Goal: Task Accomplishment & Management: Manage account settings

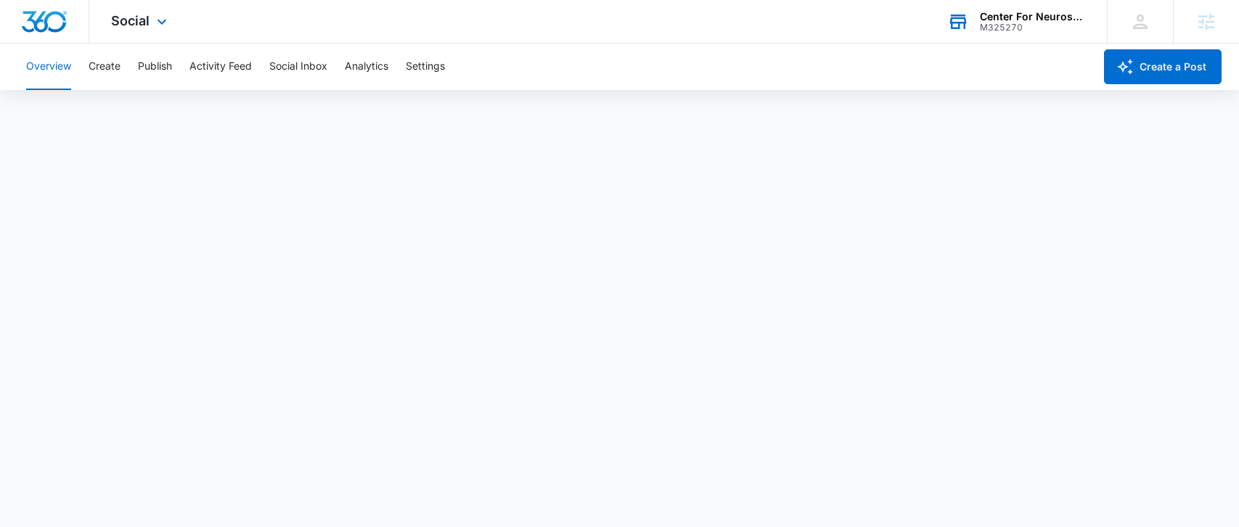
click at [1038, 30] on div "M325270" at bounding box center [1033, 27] width 106 height 10
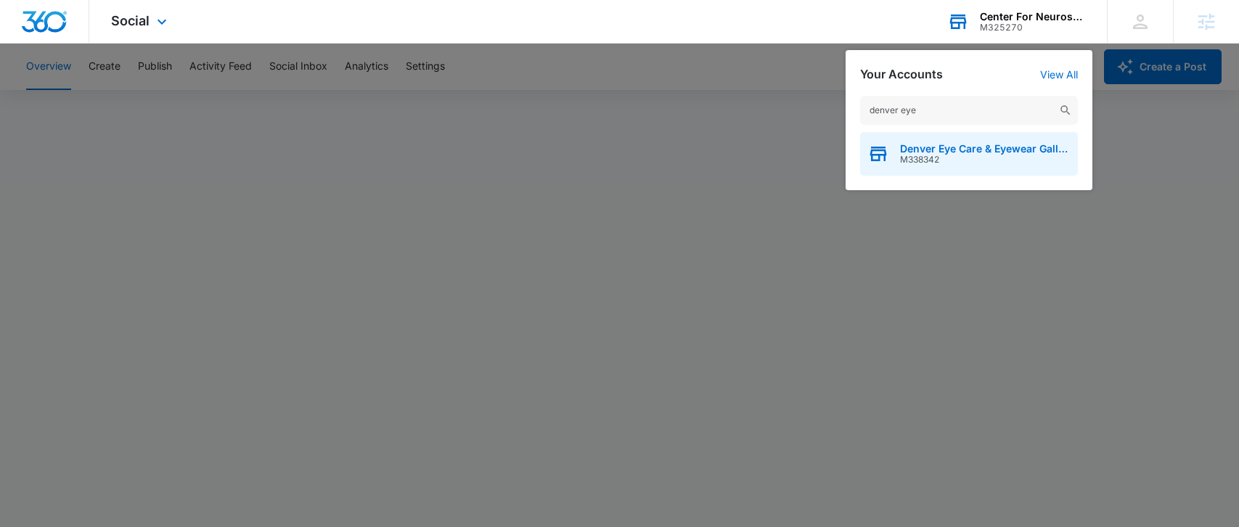
type input "denver eye"
click at [934, 152] on span "Denver Eye Care & Eyewear Gallery" at bounding box center [985, 149] width 171 height 12
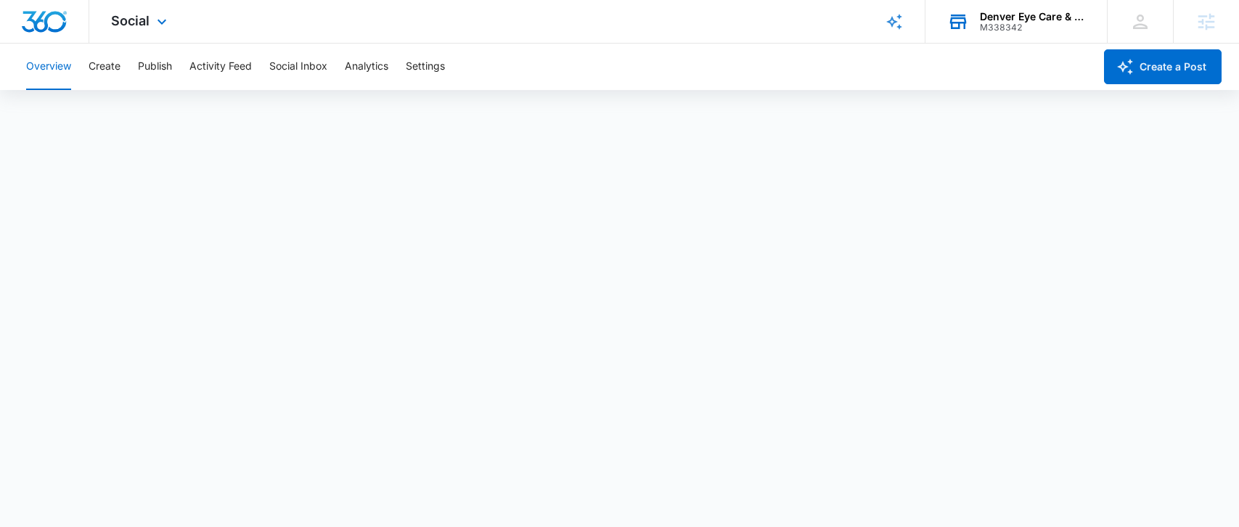
click at [144, 5] on div "Social Apps Reputation Websites Forms CRM Email Social Shop Payments POS Conten…" at bounding box center [140, 21] width 103 height 43
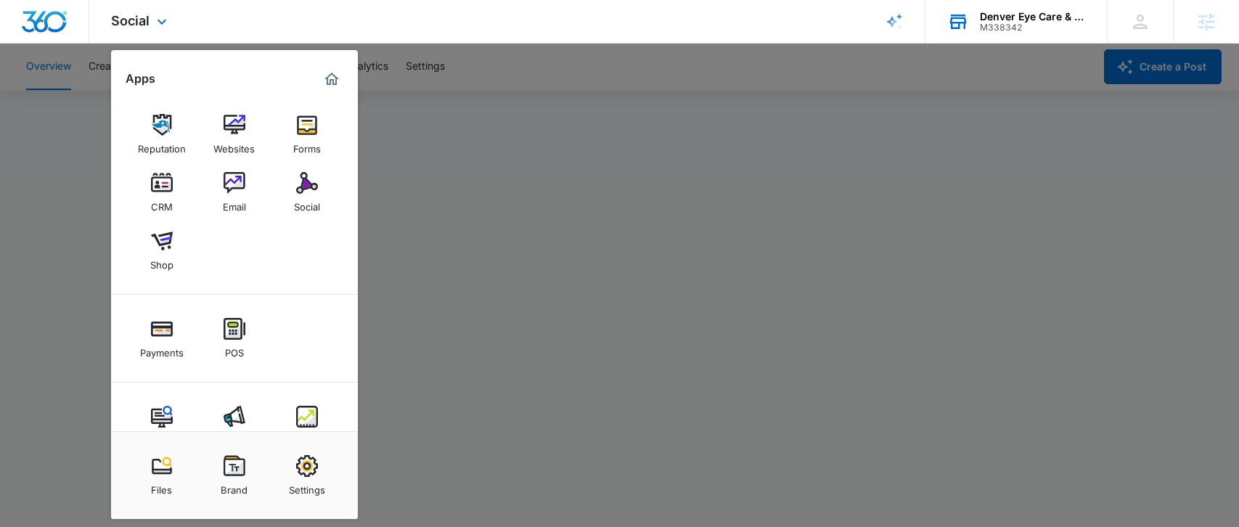
scroll to position [39, 0]
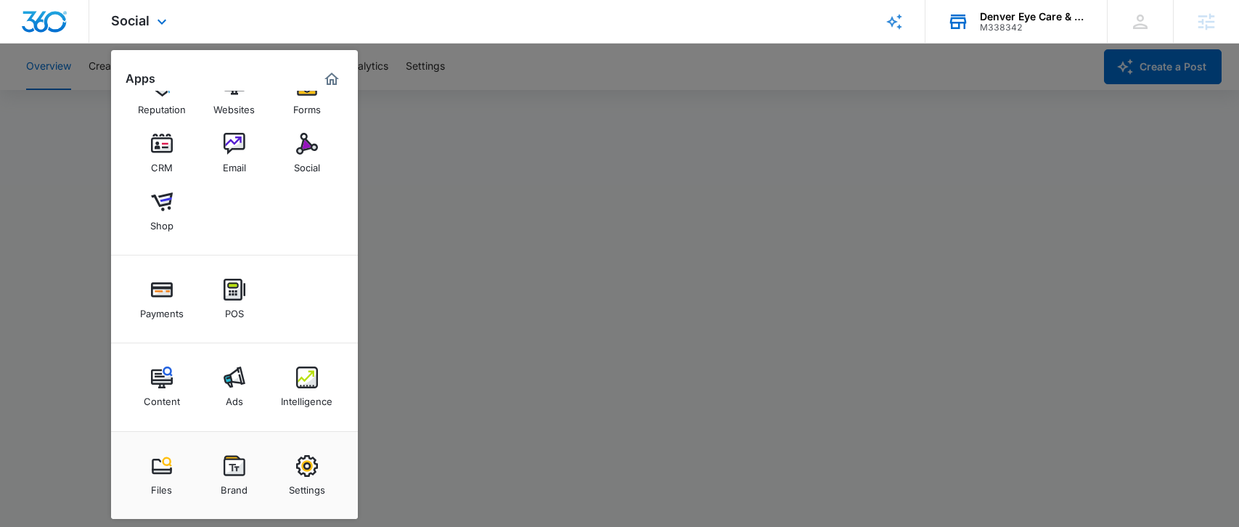
click at [239, 356] on div "Content Ads Intelligence" at bounding box center [234, 387] width 247 height 88
click at [236, 374] on img at bounding box center [235, 377] width 22 height 22
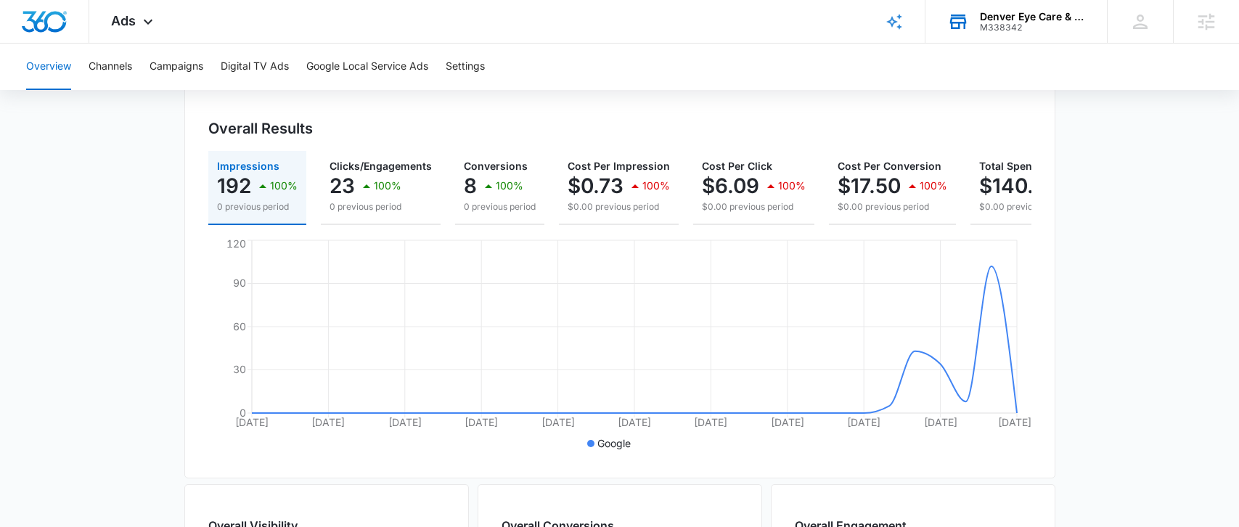
scroll to position [139, 0]
click at [485, 200] on p "0 previous period" at bounding box center [500, 206] width 72 height 13
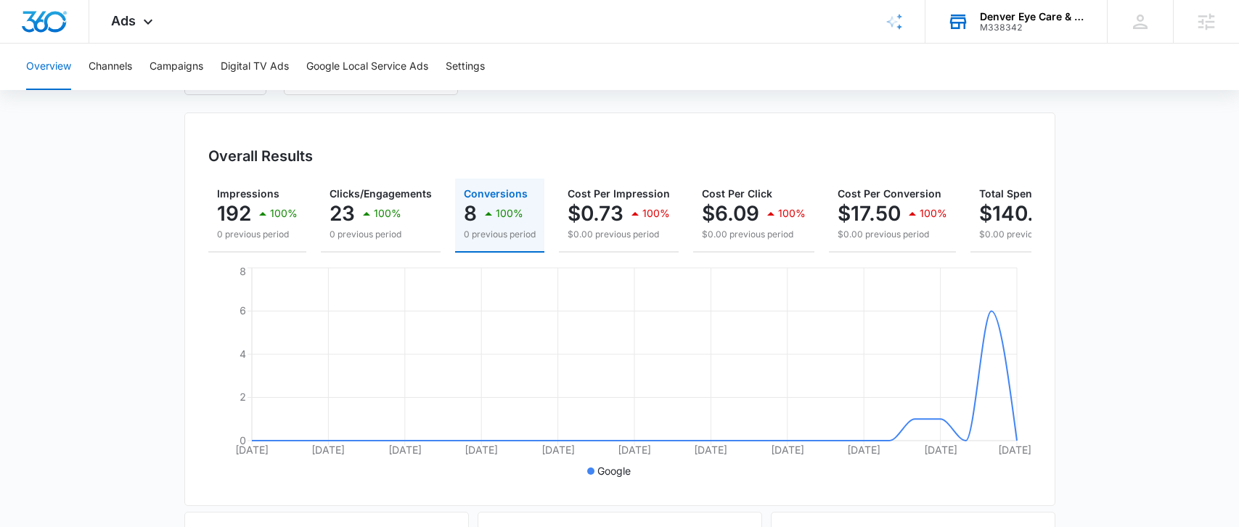
scroll to position [112, 0]
click at [126, 25] on span "Ads" at bounding box center [123, 20] width 25 height 15
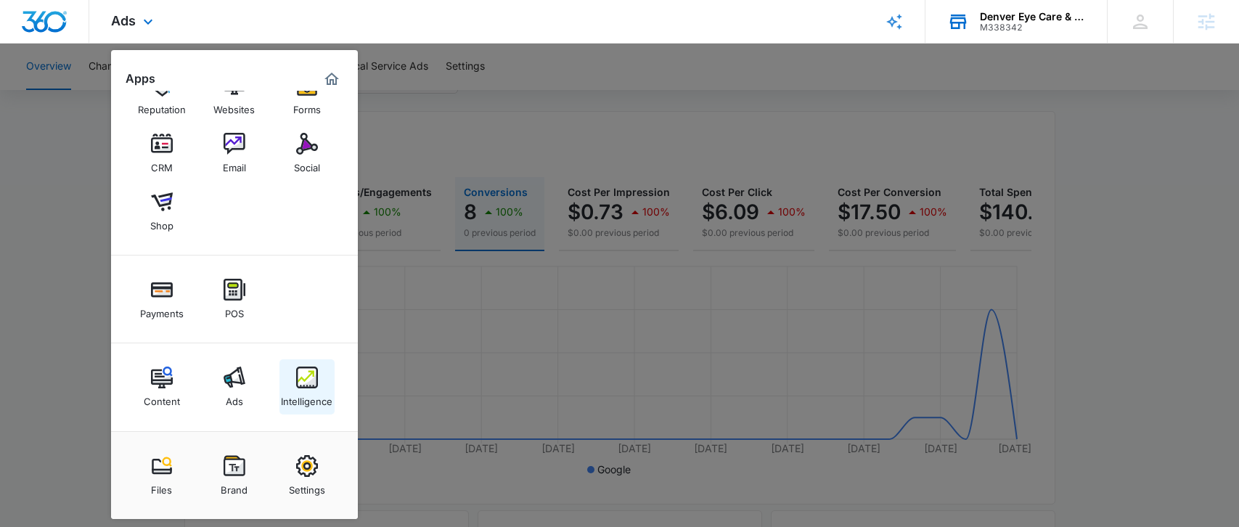
click at [300, 387] on img at bounding box center [307, 377] width 22 height 22
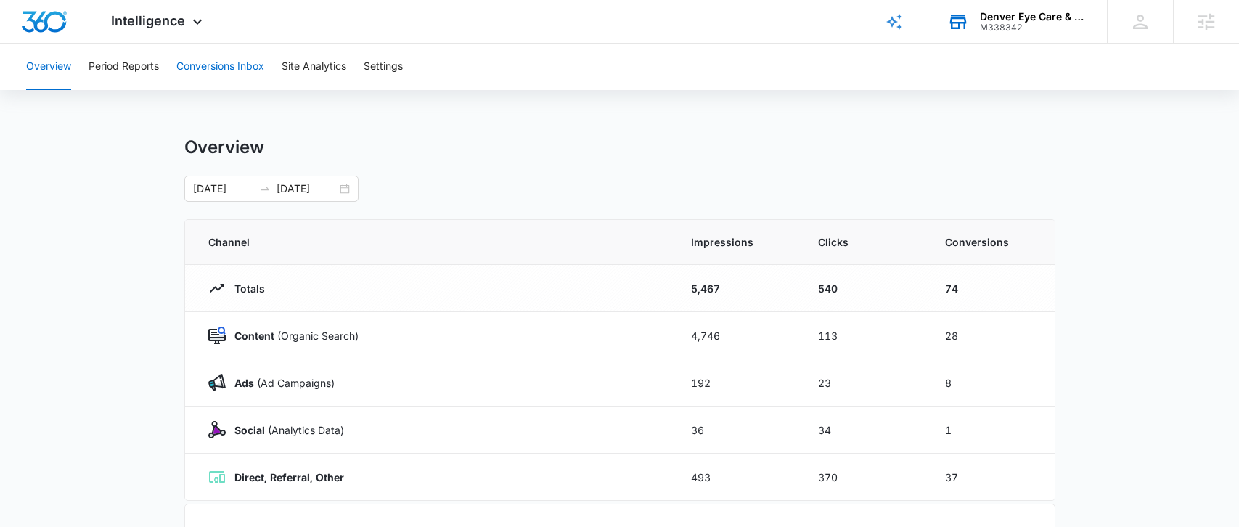
click at [247, 75] on button "Conversions Inbox" at bounding box center [220, 67] width 88 height 46
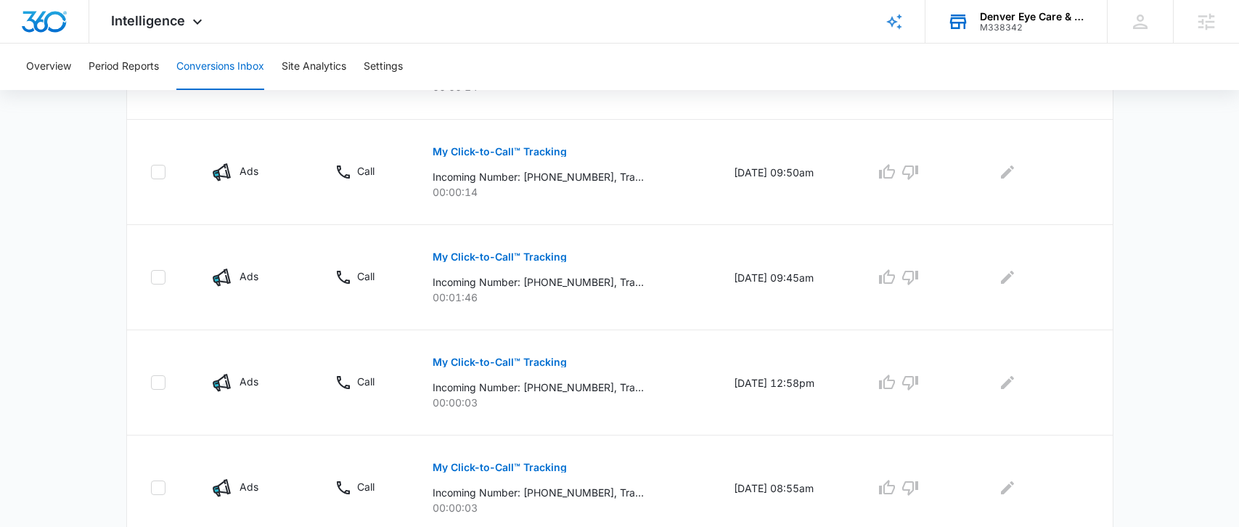
scroll to position [658, 0]
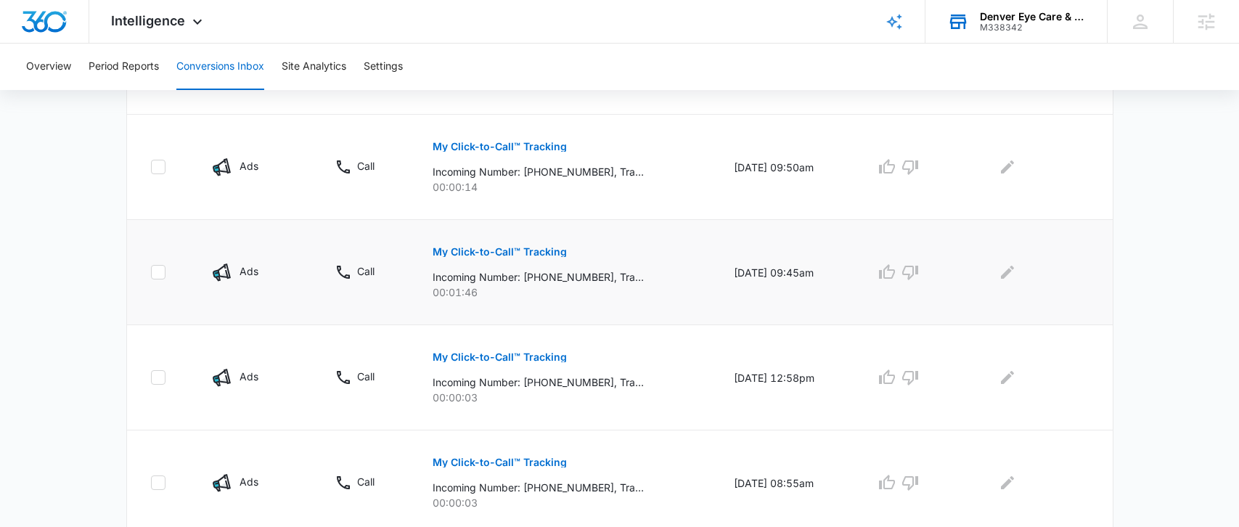
click at [507, 250] on p "My Click-to-Call™ Tracking" at bounding box center [500, 252] width 134 height 10
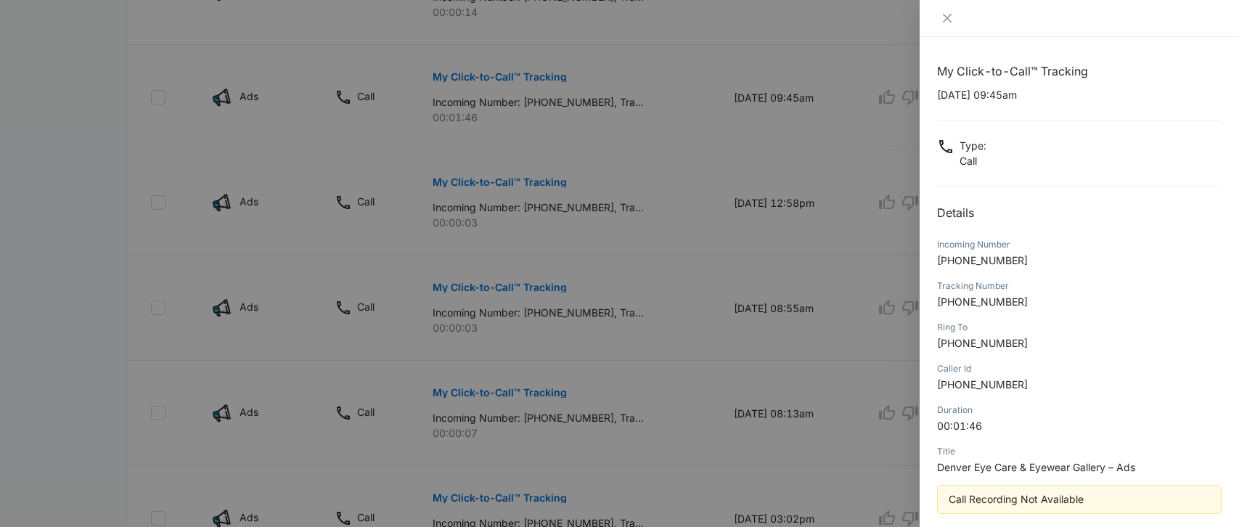
scroll to position [67, 0]
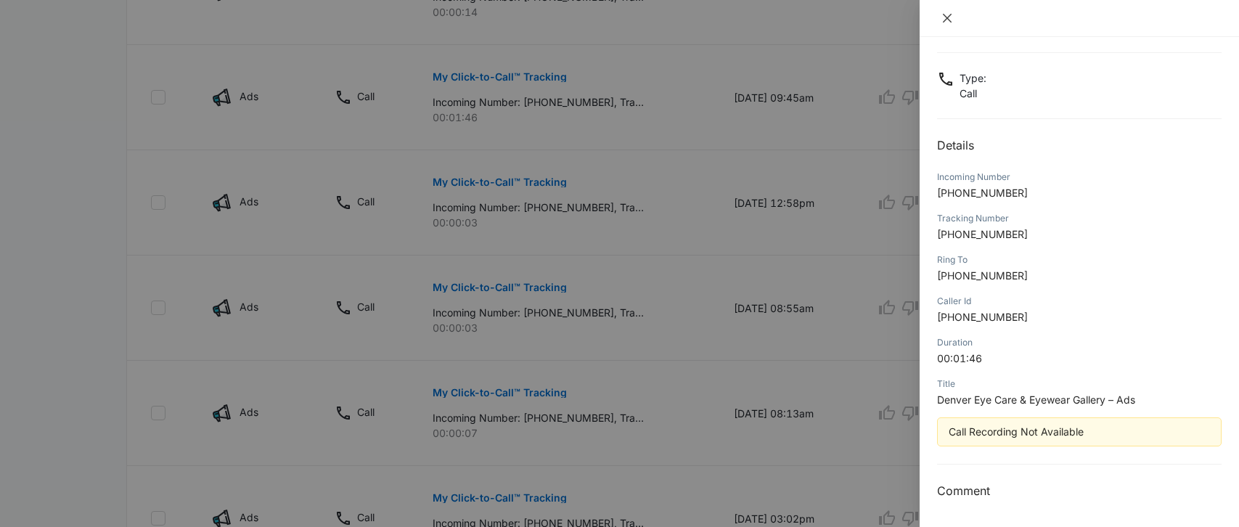
click at [944, 21] on icon "close" at bounding box center [947, 18] width 12 height 12
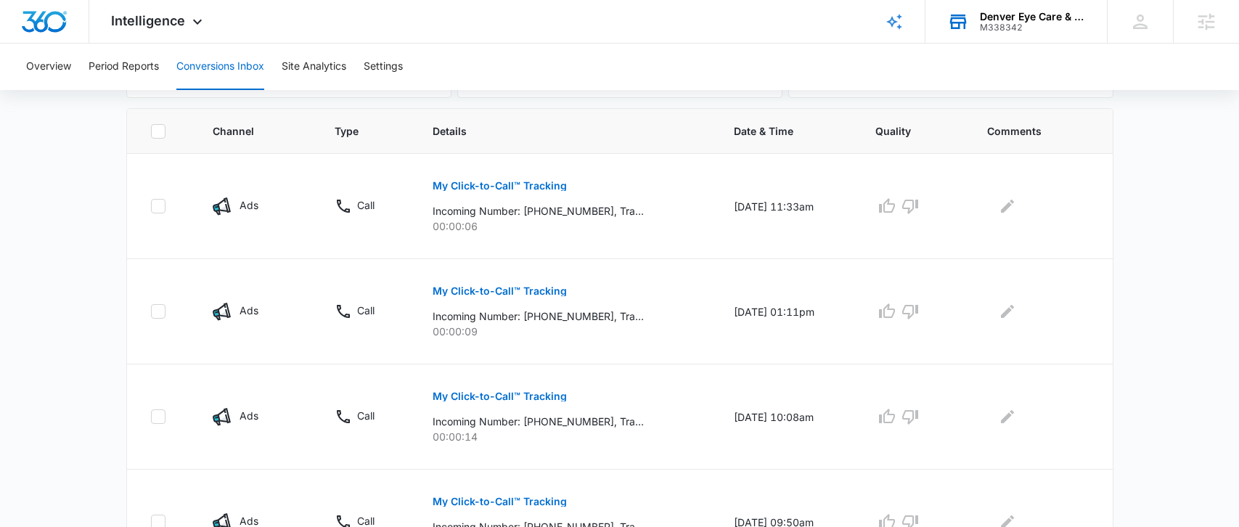
scroll to position [0, 0]
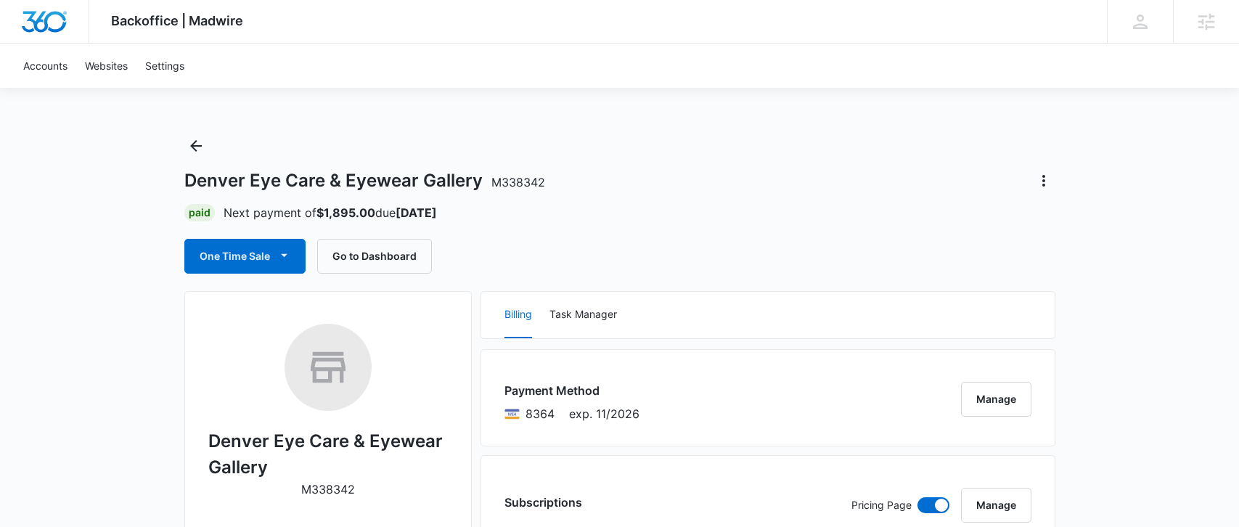
click at [462, 170] on h1 "Denver Eye Care & Eyewear Gallery M338342" at bounding box center [364, 181] width 361 height 22
drag, startPoint x: 481, startPoint y: 177, endPoint x: 131, endPoint y: 189, distance: 350.0
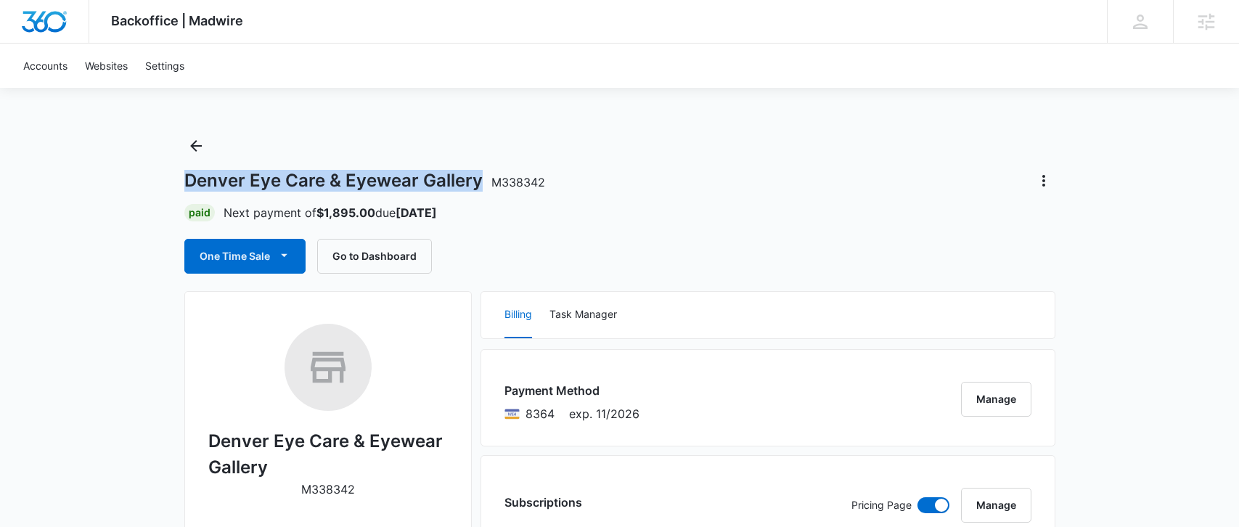
copy h1 "Denver Eye Care & Eyewear Gallery"
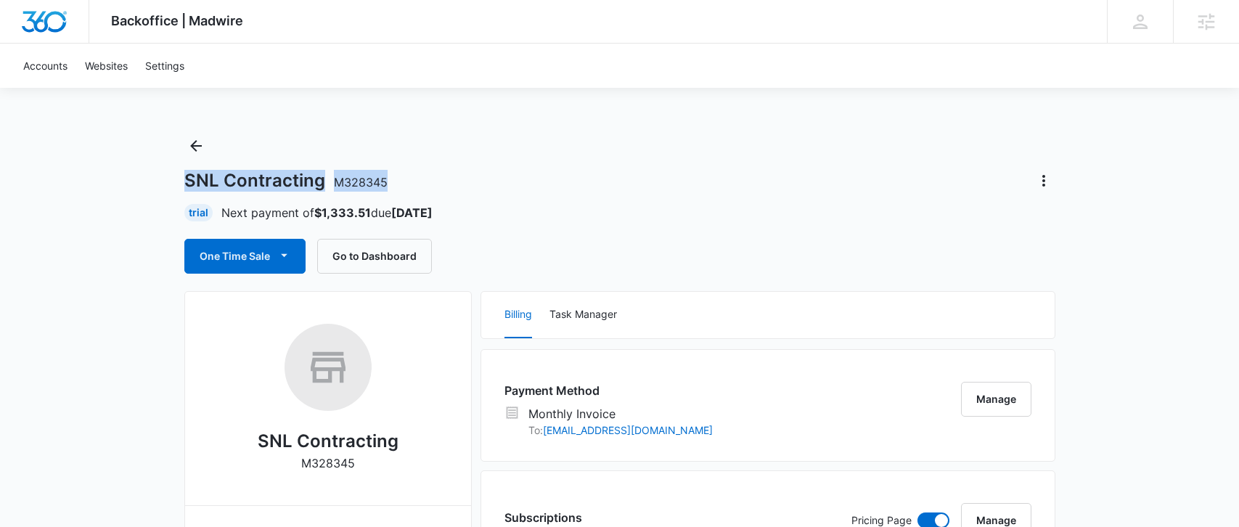
drag, startPoint x: 403, startPoint y: 187, endPoint x: 175, endPoint y: 184, distance: 227.9
copy h1 "SNL Contracting M328345"
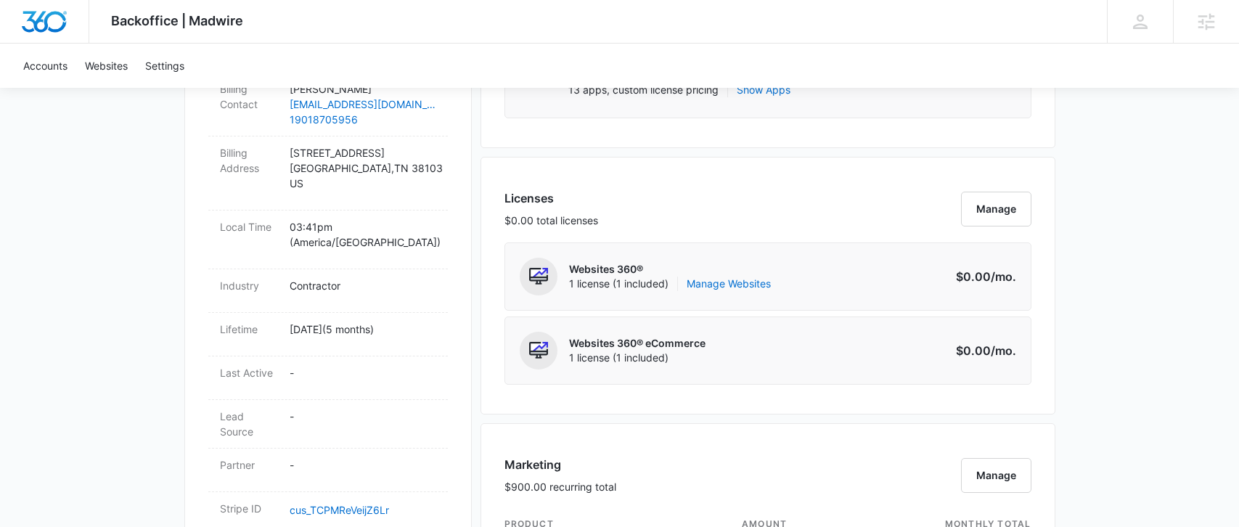
scroll to position [1381, 0]
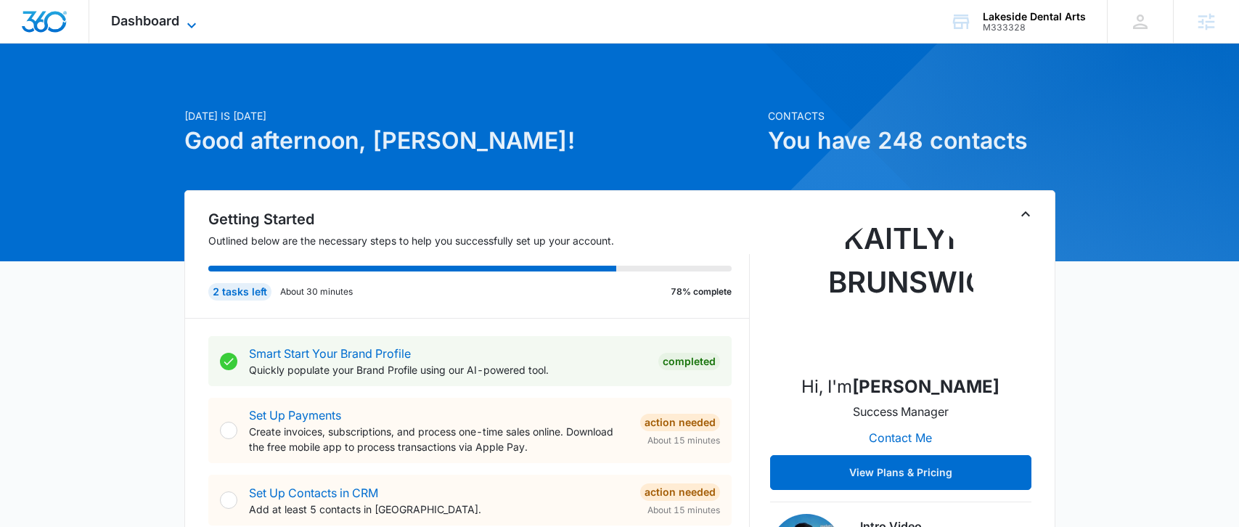
click at [162, 28] on span "Dashboard" at bounding box center [145, 20] width 68 height 15
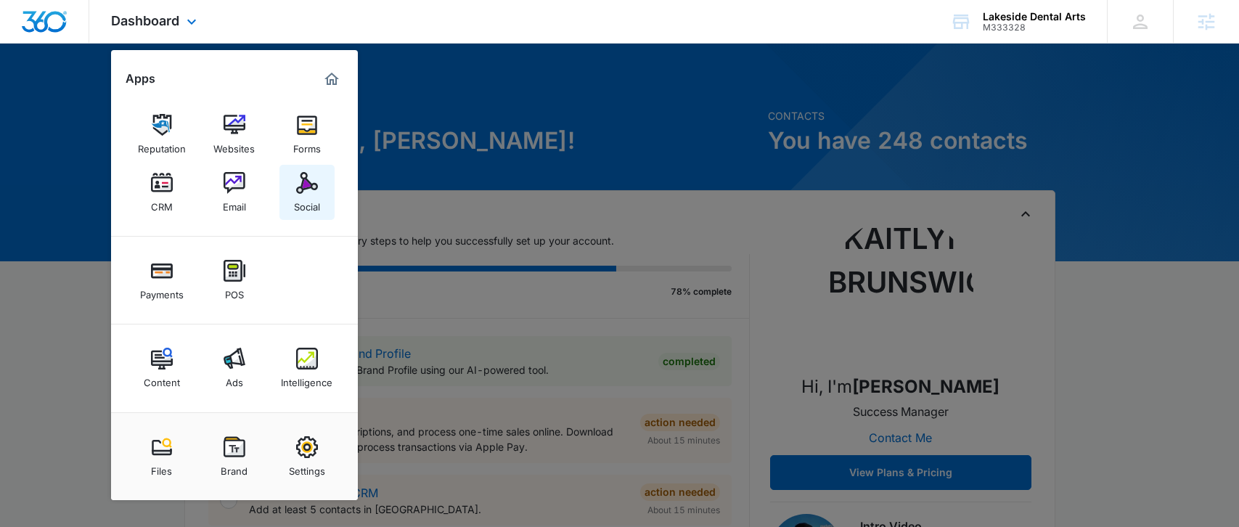
click at [311, 173] on img at bounding box center [307, 183] width 22 height 22
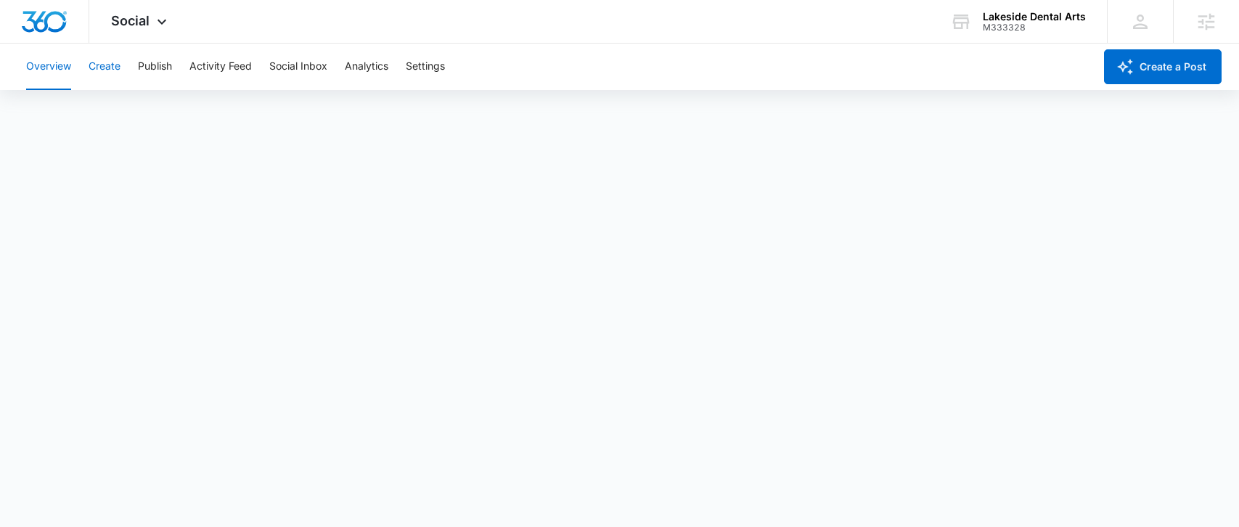
click at [109, 72] on button "Create" at bounding box center [105, 67] width 32 height 46
click at [130, 107] on button "Approvals" at bounding box center [142, 111] width 49 height 41
click at [76, 73] on div "Overview Create Publish Activity Feed Social Inbox Analytics Settings" at bounding box center [555, 67] width 1076 height 46
click at [57, 70] on button "Overview" at bounding box center [48, 67] width 45 height 46
click at [93, 72] on button "Create" at bounding box center [105, 67] width 32 height 46
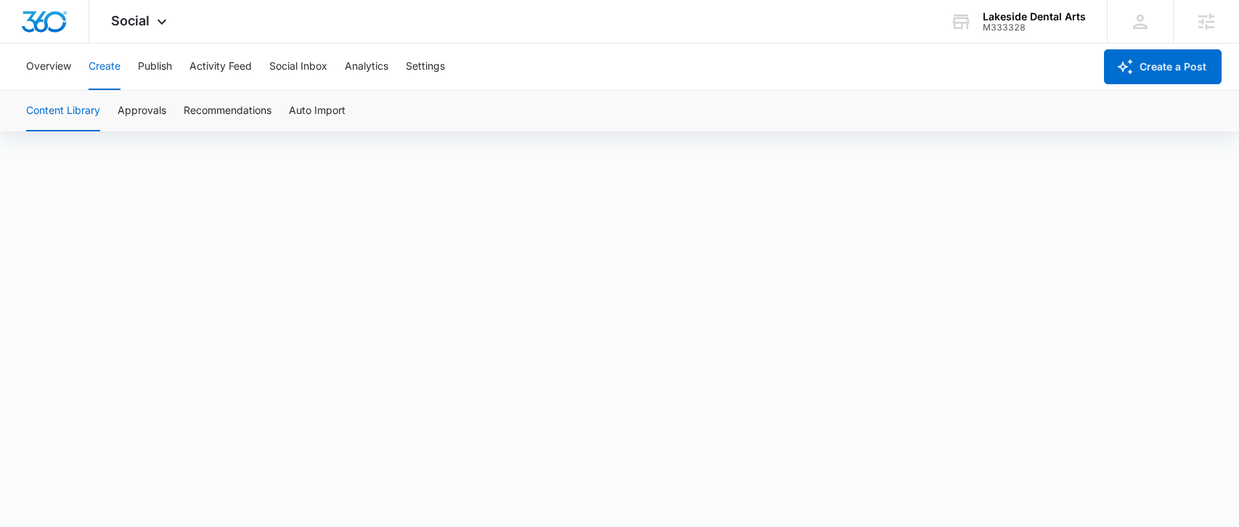
click at [61, 128] on button "Content Library" at bounding box center [63, 111] width 74 height 41
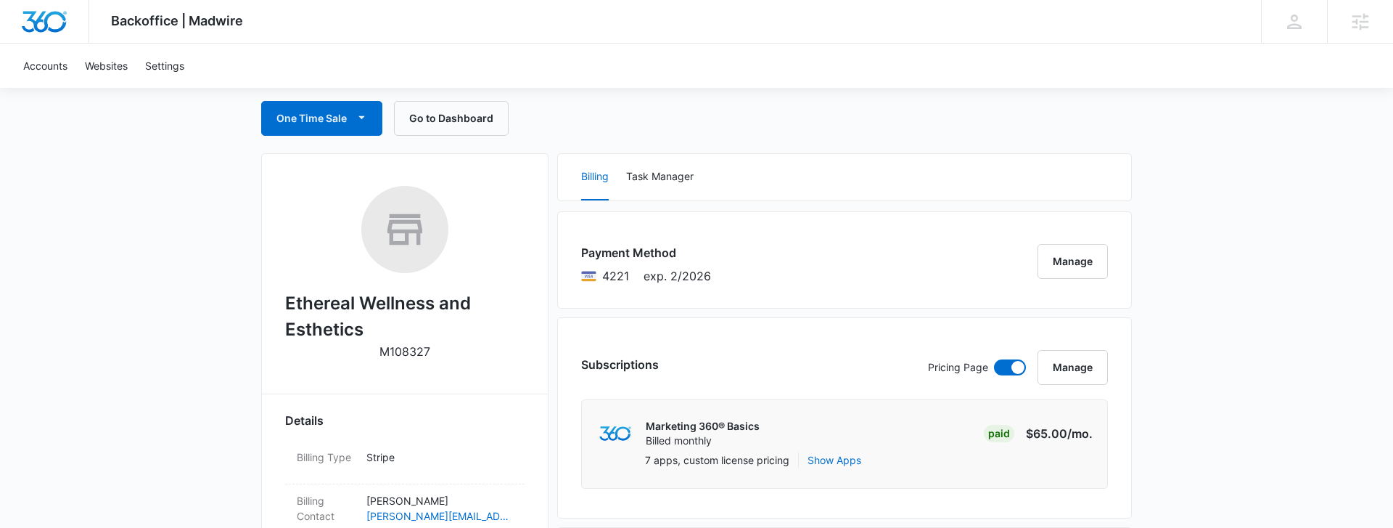
scroll to position [144, 0]
